Goal: Task Accomplishment & Management: Manage account settings

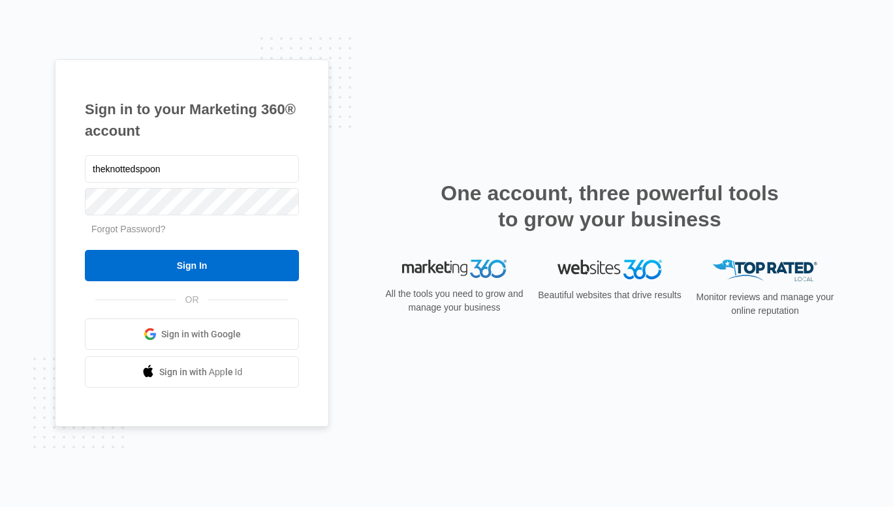
type input "theknottedspoon"
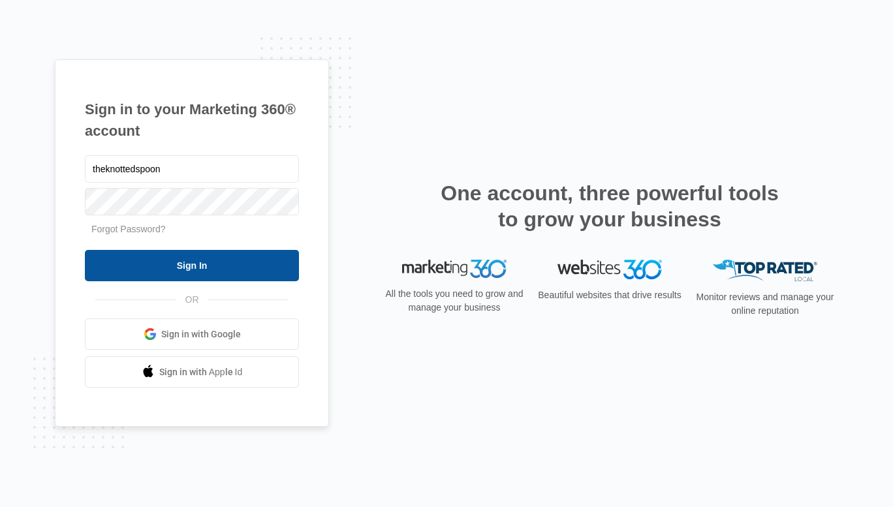
click at [192, 270] on input "Sign In" at bounding box center [192, 265] width 214 height 31
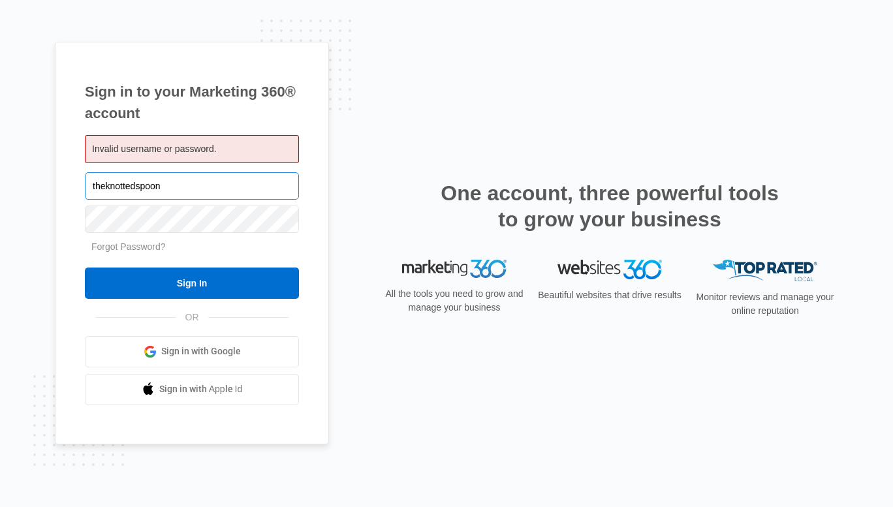
click at [177, 185] on input "theknottedspoon" at bounding box center [192, 185] width 214 height 27
type input "theknottedspoon@gmail.com"
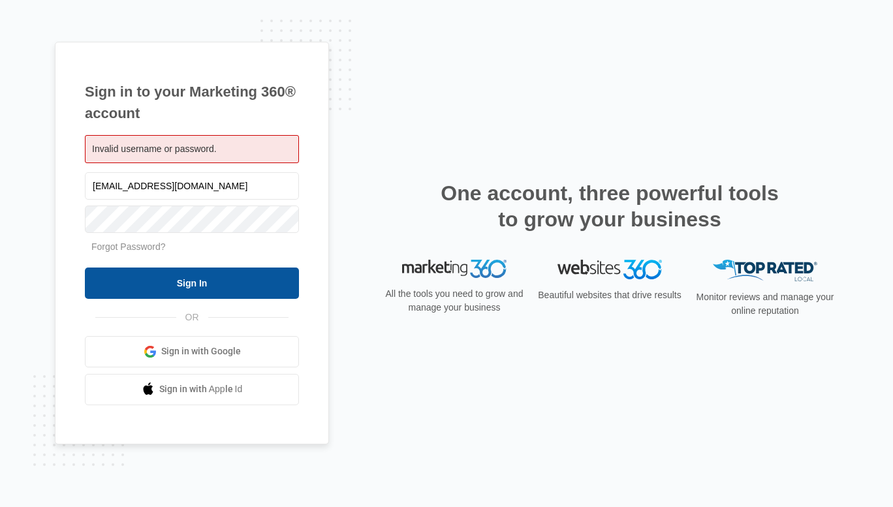
click at [200, 270] on input "Sign In" at bounding box center [192, 283] width 214 height 31
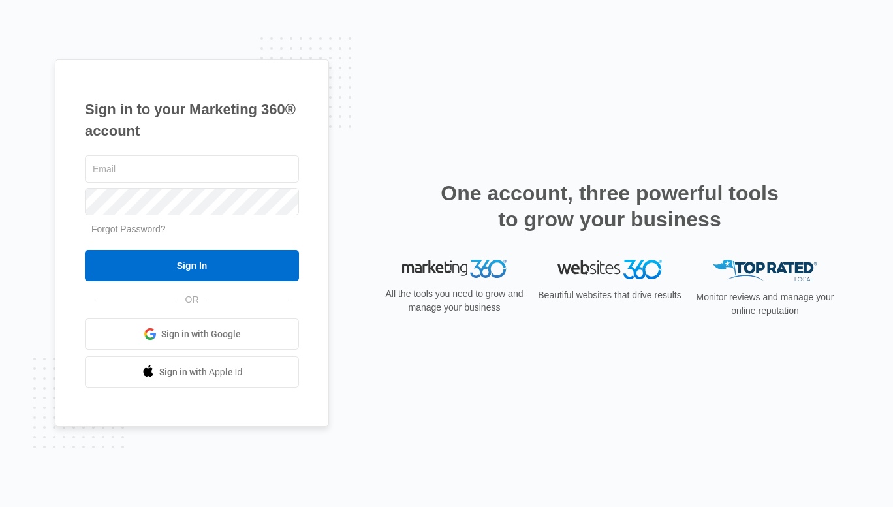
click at [136, 228] on link "Forgot Password?" at bounding box center [128, 229] width 74 height 10
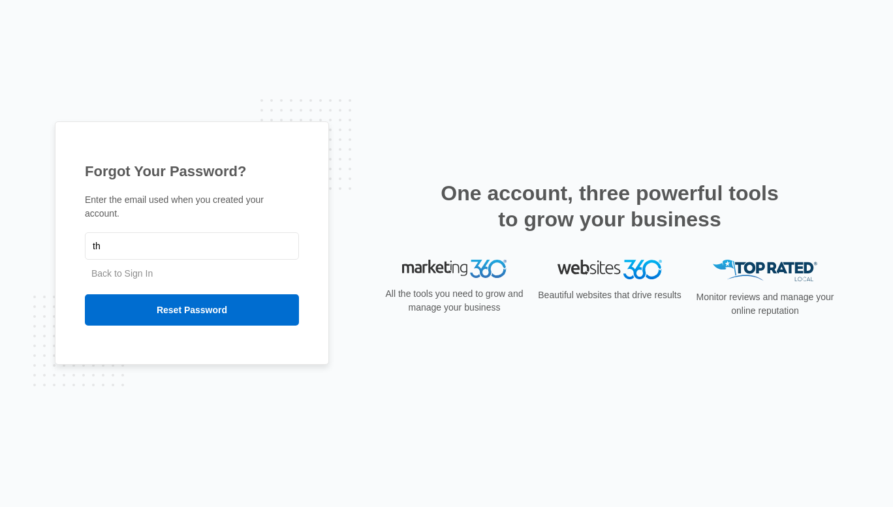
type input "t"
type input "[EMAIL_ADDRESS][DOMAIN_NAME]"
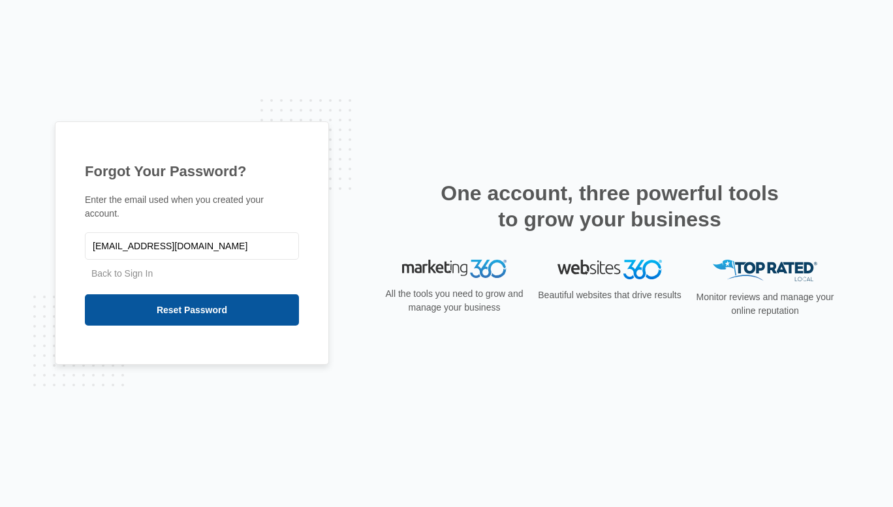
click at [200, 309] on input "Reset Password" at bounding box center [192, 309] width 214 height 31
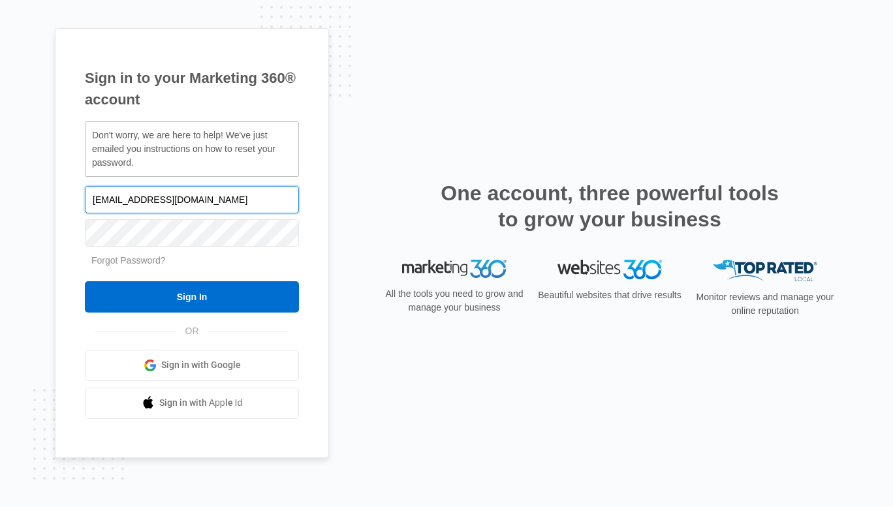
drag, startPoint x: 228, startPoint y: 198, endPoint x: 0, endPoint y: 191, distance: 227.9
click at [0, 191] on div "Sign in to your Marketing 360® account Don't worry, we are here to help! We've …" at bounding box center [446, 253] width 893 height 507
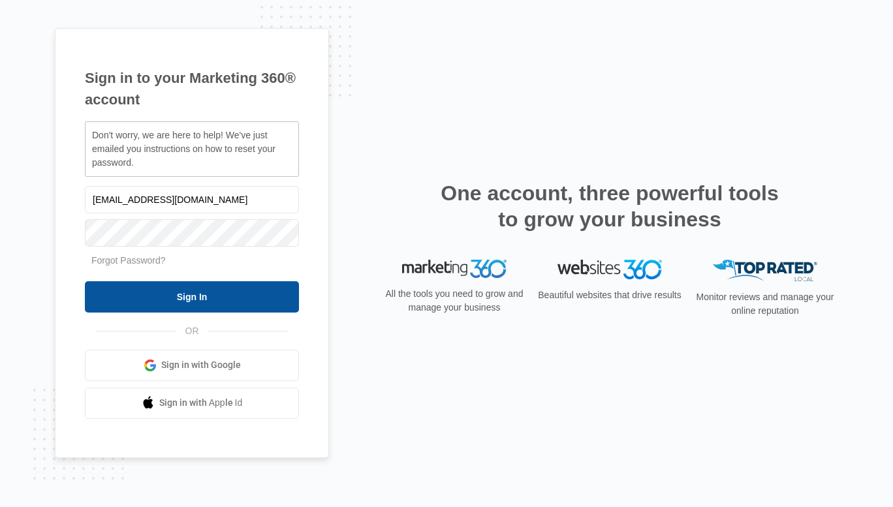
click at [186, 303] on input "Sign In" at bounding box center [192, 296] width 214 height 31
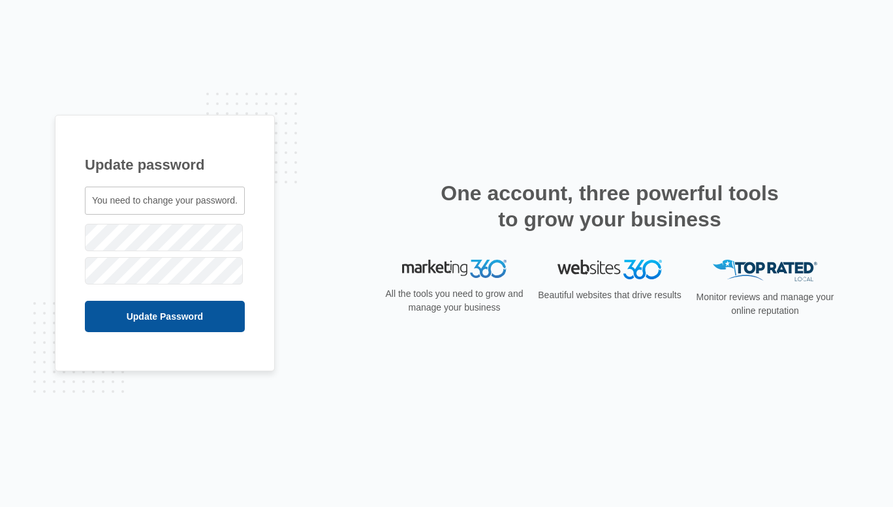
click at [193, 317] on input "Update Password" at bounding box center [165, 316] width 160 height 31
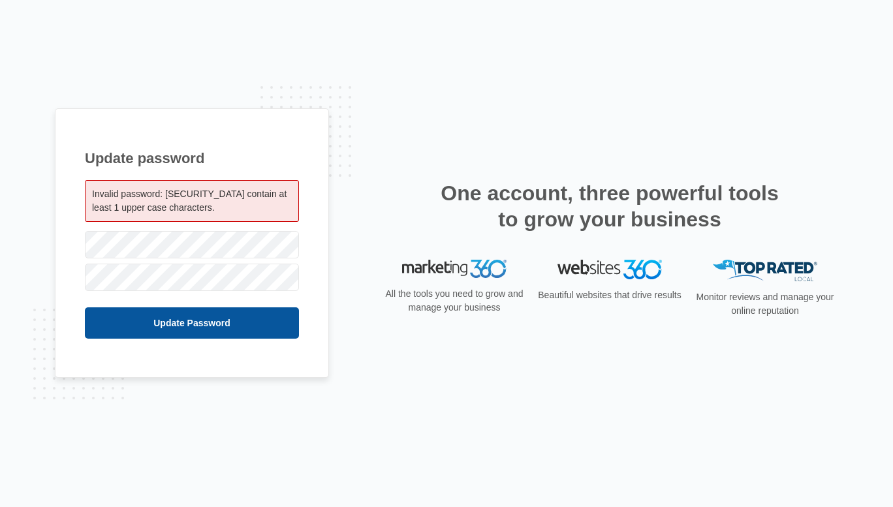
click at [191, 321] on input "Update Password" at bounding box center [192, 322] width 214 height 31
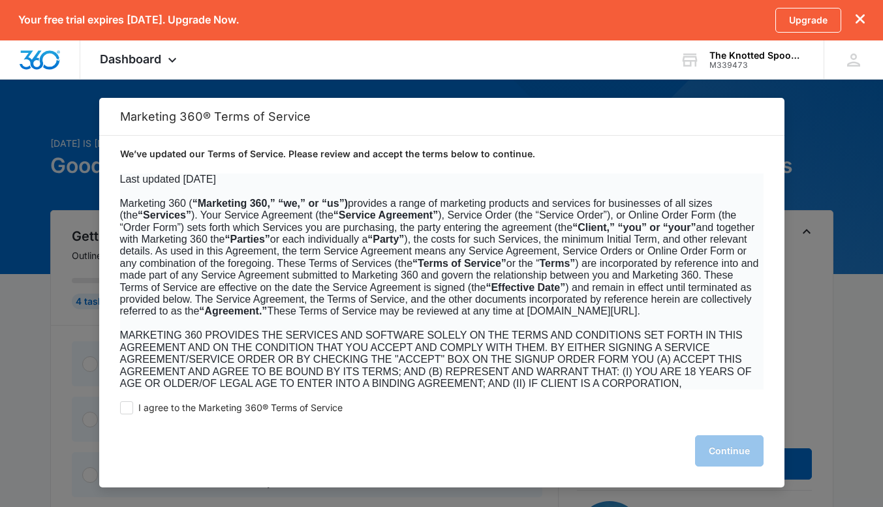
click at [123, 400] on div "I agree to the Marketing 360® Terms of Service Continue" at bounding box center [441, 439] width 685 height 98
click at [125, 405] on span at bounding box center [126, 407] width 13 height 13
click at [125, 405] on input "I agree to the Marketing 360® Terms of Service" at bounding box center [126, 407] width 13 height 13
checkbox input "true"
click at [721, 459] on button "Continue" at bounding box center [729, 450] width 69 height 31
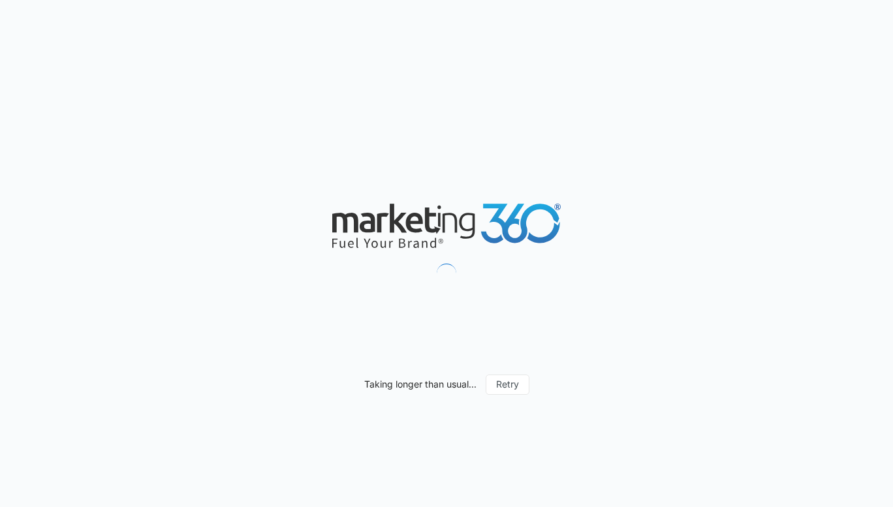
click at [892, 121] on div "Taking longer than usual... Retry" at bounding box center [446, 253] width 893 height 507
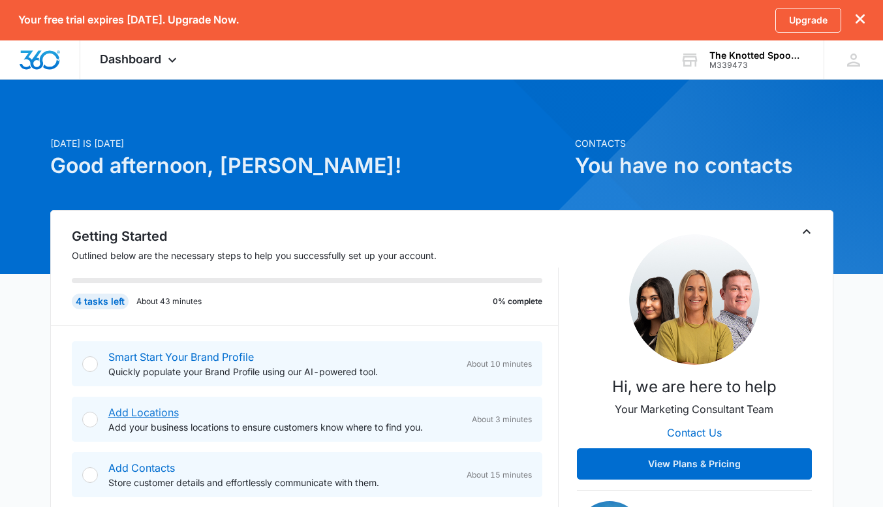
click at [162, 411] on link "Add Locations" at bounding box center [143, 412] width 70 height 13
